Goal: Information Seeking & Learning: Learn about a topic

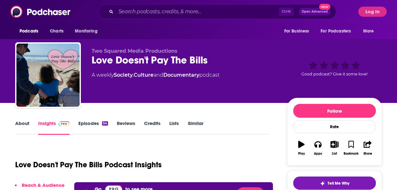
click at [375, 11] on button "Log In" at bounding box center [372, 12] width 28 height 10
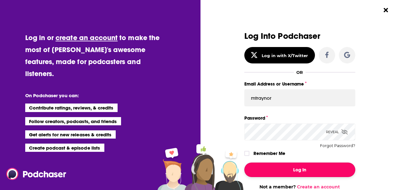
click at [294, 170] on button "Log In" at bounding box center [300, 169] width 111 height 15
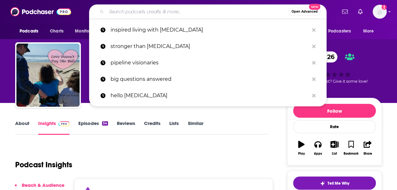
click at [159, 10] on input "Search podcasts, credits, & more..." at bounding box center [197, 12] width 182 height 10
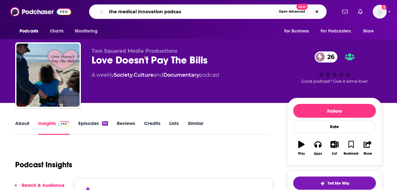
type input "the medical innovation podcast"
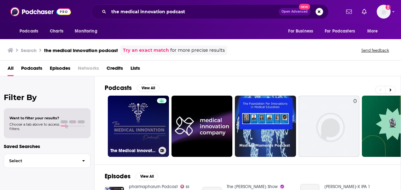
click at [137, 126] on link "The Medical Innovation Podcast" at bounding box center [138, 126] width 61 height 61
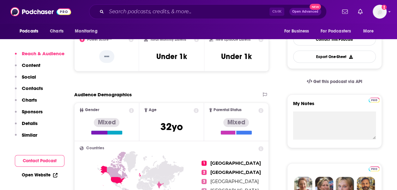
scroll to position [126, 0]
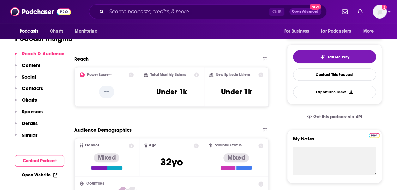
click at [363, 115] on link "Get this podcast via API" at bounding box center [334, 116] width 66 height 15
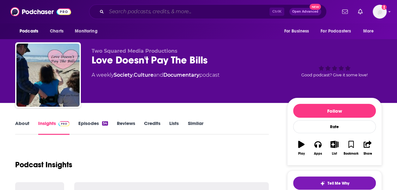
click at [124, 10] on input "Search podcasts, credits, & more..." at bounding box center [187, 12] width 163 height 10
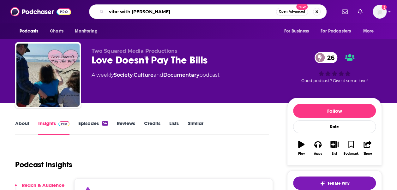
type input "vibe with [PERSON_NAME]"
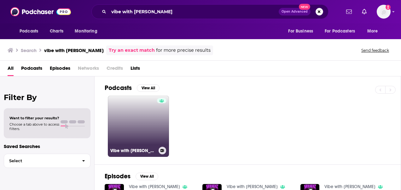
click at [138, 135] on link "Vibe with [PERSON_NAME]" at bounding box center [138, 126] width 61 height 61
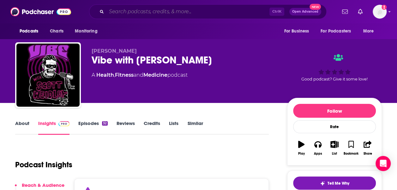
click at [208, 10] on input "Search podcasts, credits, & more..." at bounding box center [187, 12] width 163 height 10
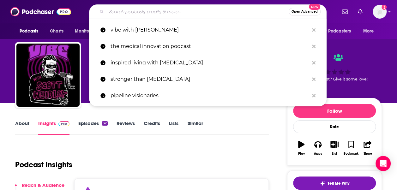
click at [208, 10] on input "Search podcasts, credits, & more..." at bounding box center [197, 12] width 182 height 10
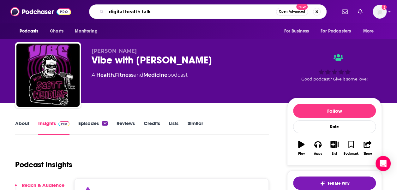
type input "digital health talks"
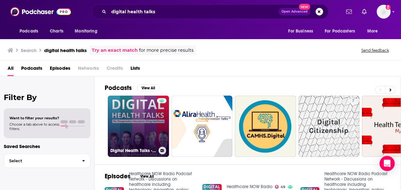
click at [139, 120] on link "Digital Health Talks - Changemakers Focused on Fixing Healthcare" at bounding box center [138, 126] width 61 height 61
